Goal: Navigation & Orientation: Find specific page/section

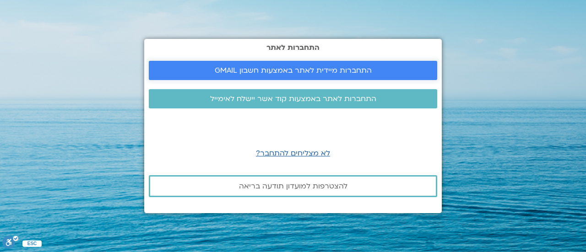
click at [236, 73] on span "התחברות מיידית לאתר באמצעות חשבון GMAIL" at bounding box center [293, 70] width 157 height 8
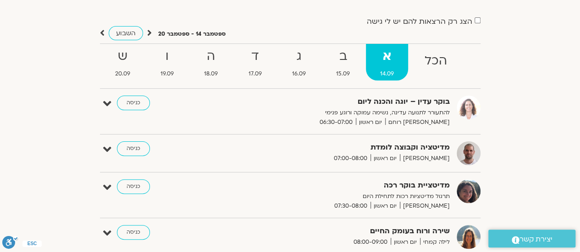
scroll to position [92, 0]
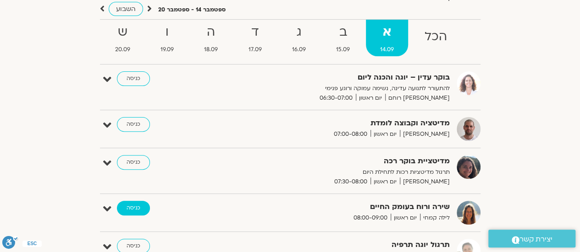
click at [131, 208] on link "כניסה" at bounding box center [133, 208] width 33 height 15
